Goal: Find specific page/section: Find specific page/section

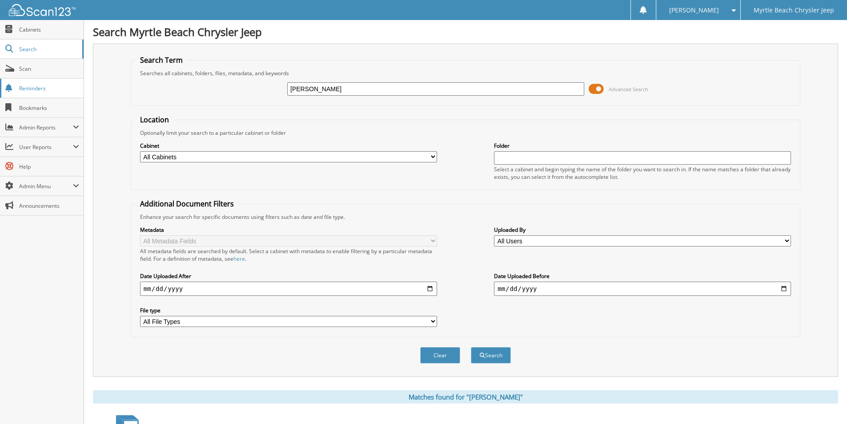
drag, startPoint x: 368, startPoint y: 88, endPoint x: 56, endPoint y: 89, distance: 312.6
type input "traill"
click at [497, 357] on button "Search" at bounding box center [491, 355] width 40 height 16
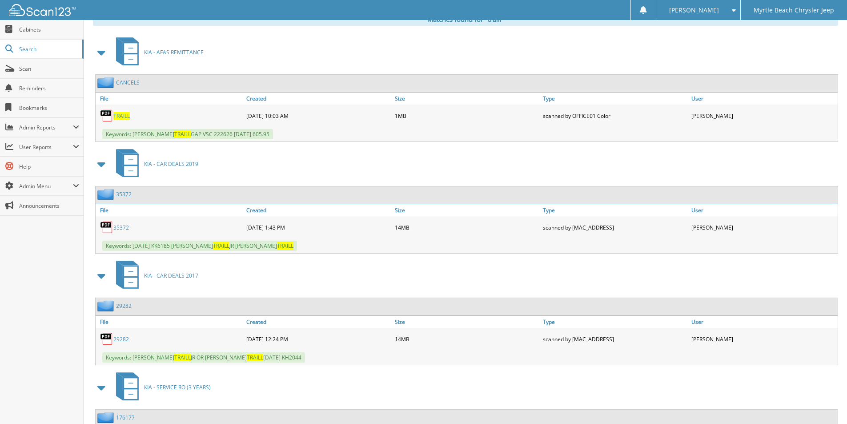
scroll to position [445, 0]
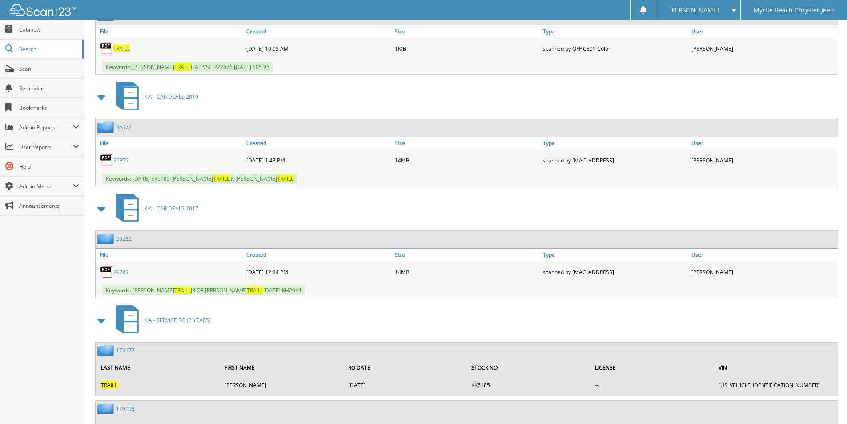
click at [119, 161] on link "35372" at bounding box center [121, 161] width 16 height 8
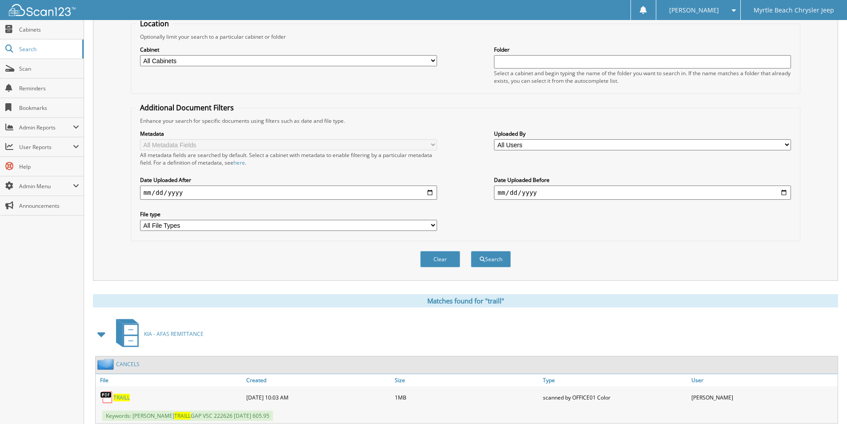
scroll to position [356, 0]
